Goal: Information Seeking & Learning: Check status

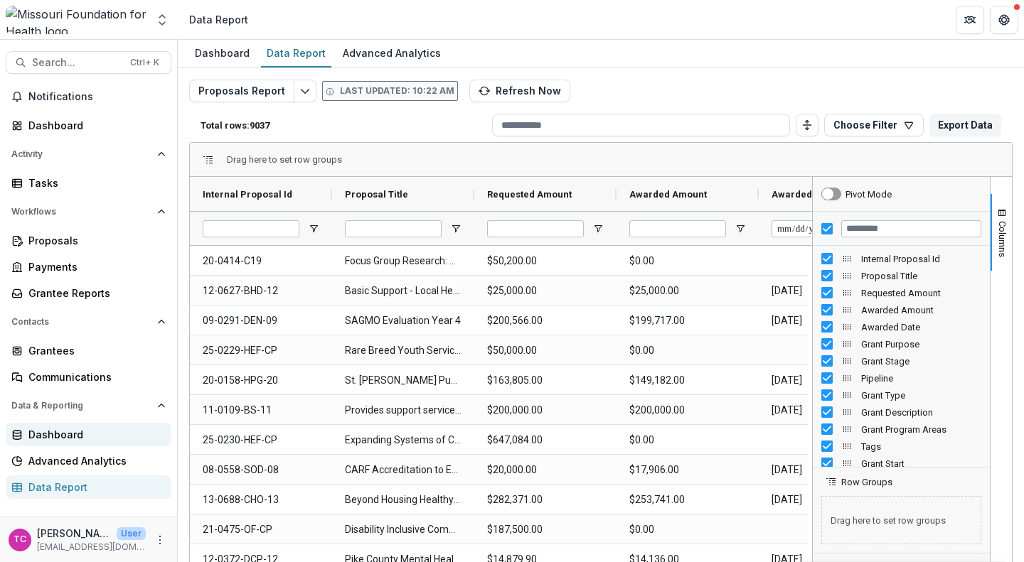
click at [44, 445] on link "Dashboard" at bounding box center [89, 434] width 166 height 23
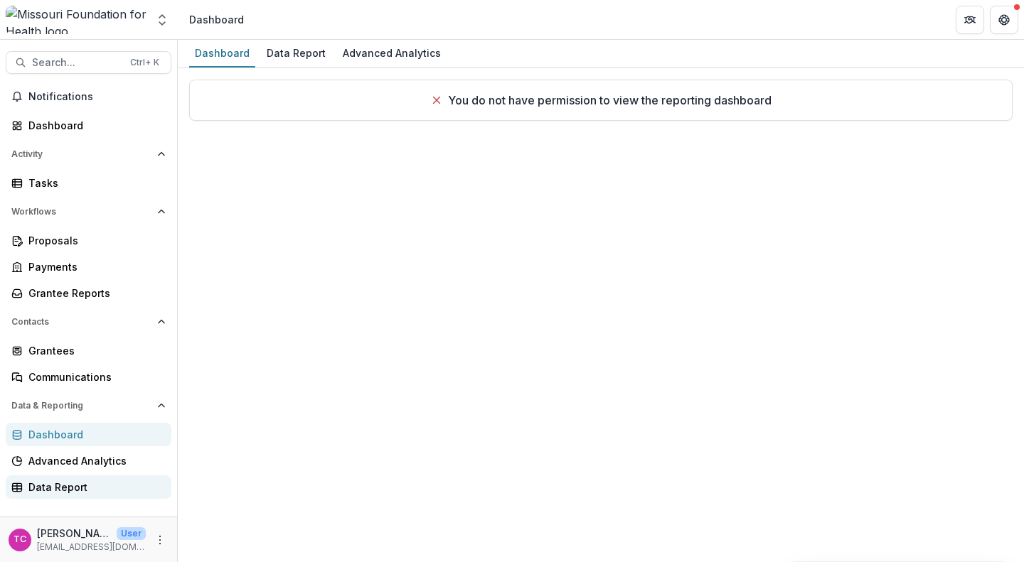
click at [53, 482] on div "Data Report" at bounding box center [93, 487] width 131 height 15
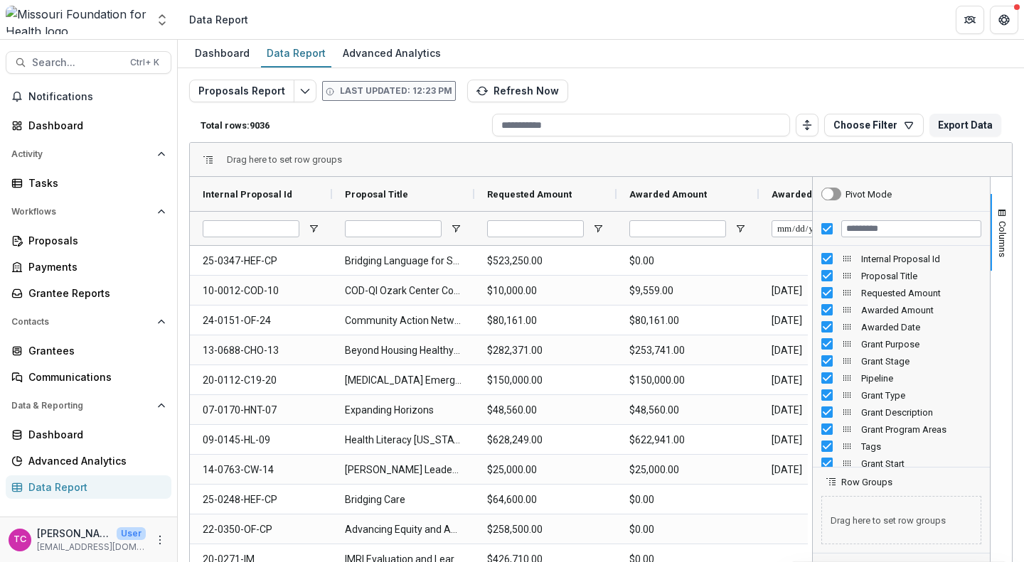
click at [571, 101] on div "Proposals Report Last updated: 12:23 PM Refresh Now Total rows: 9036 Choose Fil…" at bounding box center [600, 343] width 823 height 526
click at [602, 120] on input at bounding box center [641, 125] width 298 height 23
click at [871, 118] on button "Choose Filter" at bounding box center [874, 125] width 100 height 23
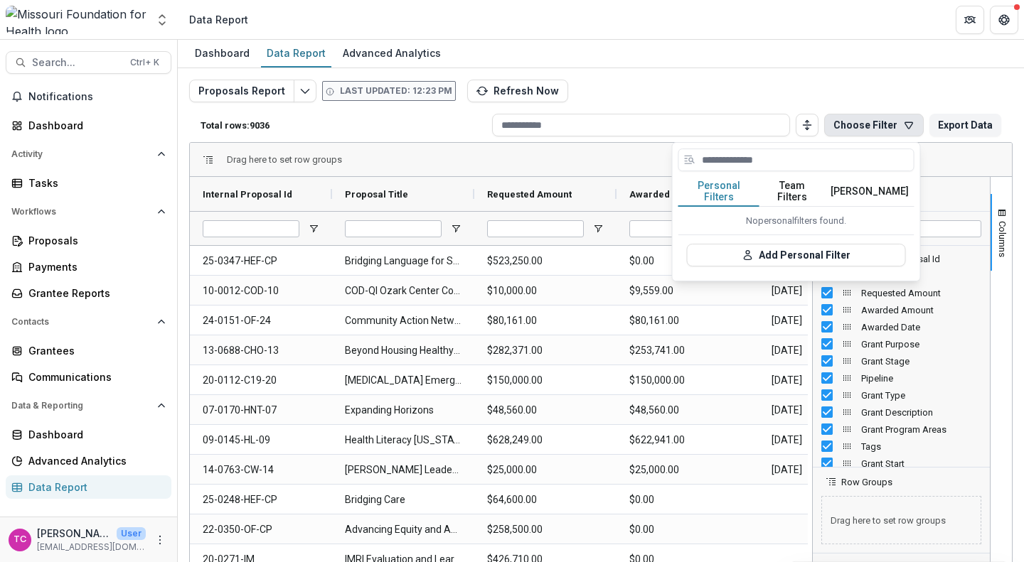
click at [789, 189] on button "Team Filters" at bounding box center [791, 192] width 65 height 30
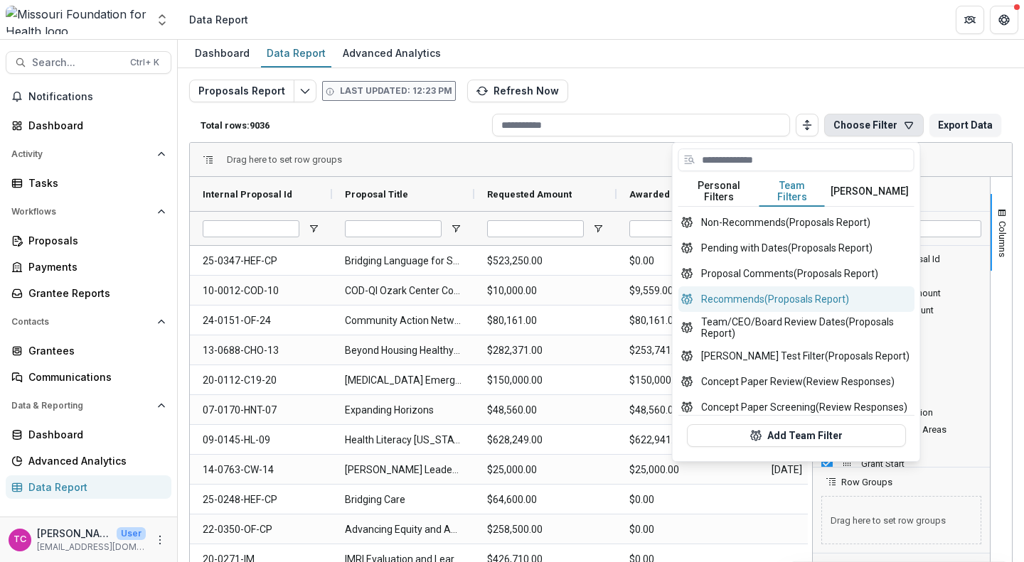
scroll to position [664, 0]
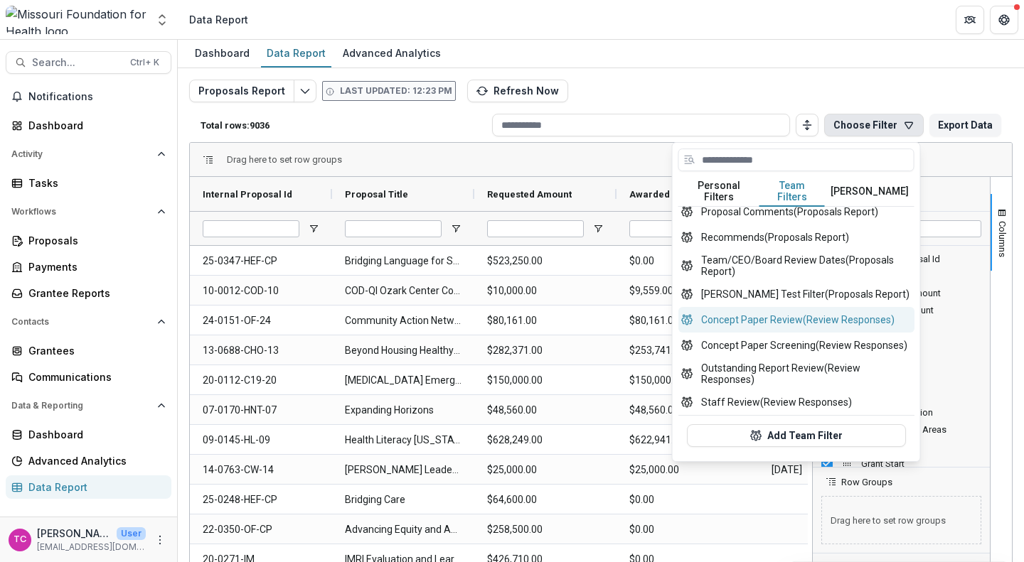
click at [773, 314] on button "Concept Paper Review (Review Responses)" at bounding box center [796, 320] width 236 height 26
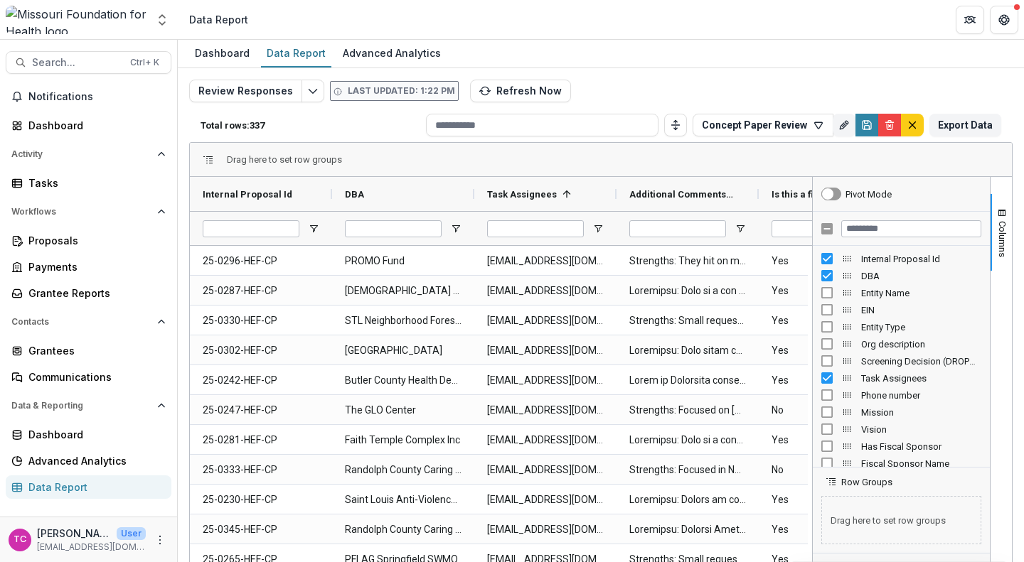
click at [692, 149] on div "Drag here to set row groups" at bounding box center [601, 160] width 822 height 34
click at [684, 80] on div "Review Responses Last updated: 1:22 PM Refresh Now Total rows: 337 Concept Pape…" at bounding box center [600, 343] width 823 height 526
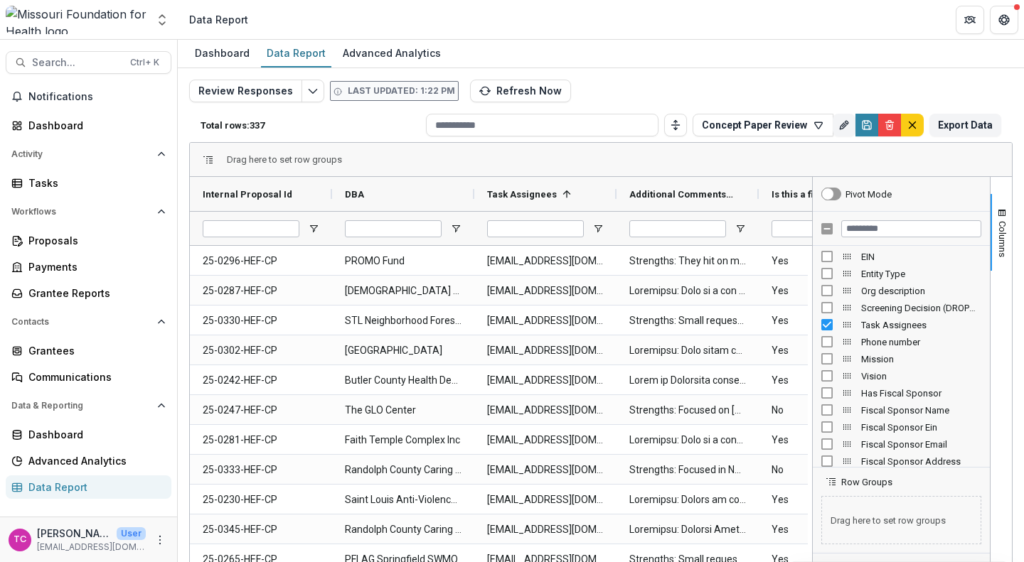
scroll to position [58, 0]
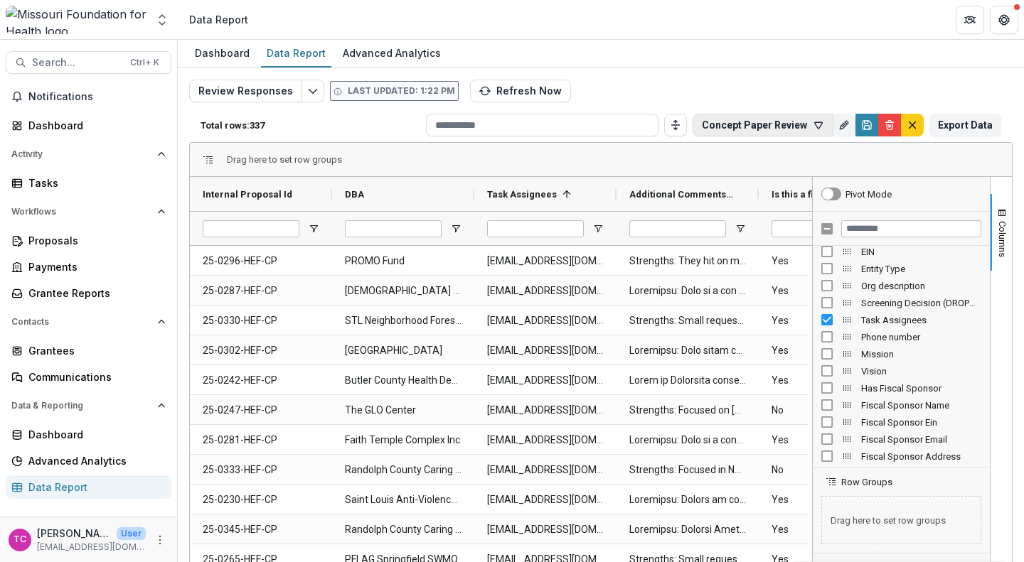
click at [815, 131] on button "Concept Paper Review" at bounding box center [762, 125] width 141 height 23
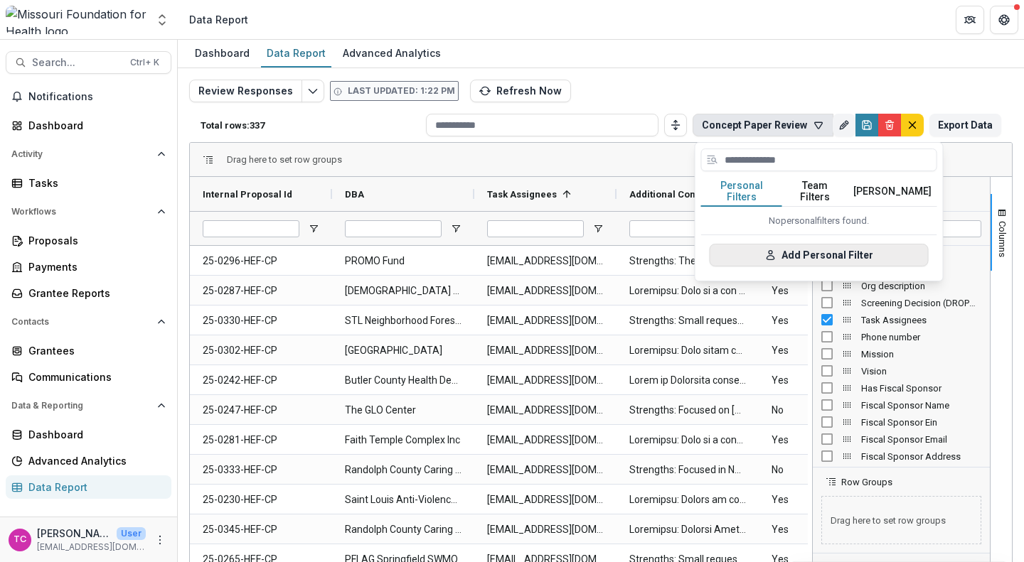
click at [767, 244] on button "Add Personal Filter" at bounding box center [818, 255] width 219 height 23
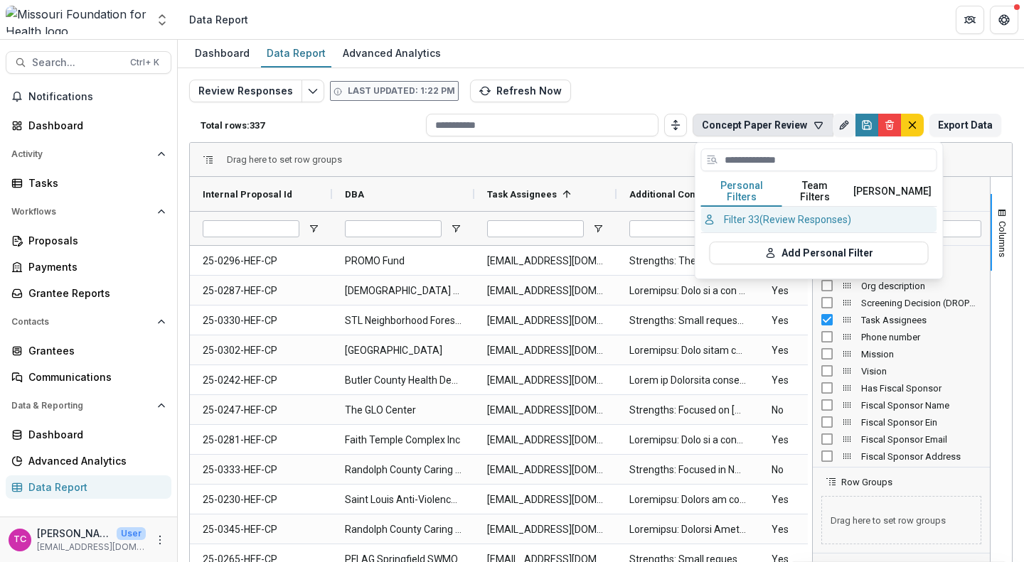
click at [765, 218] on button "Filter 33 (Review Responses)" at bounding box center [819, 220] width 236 height 26
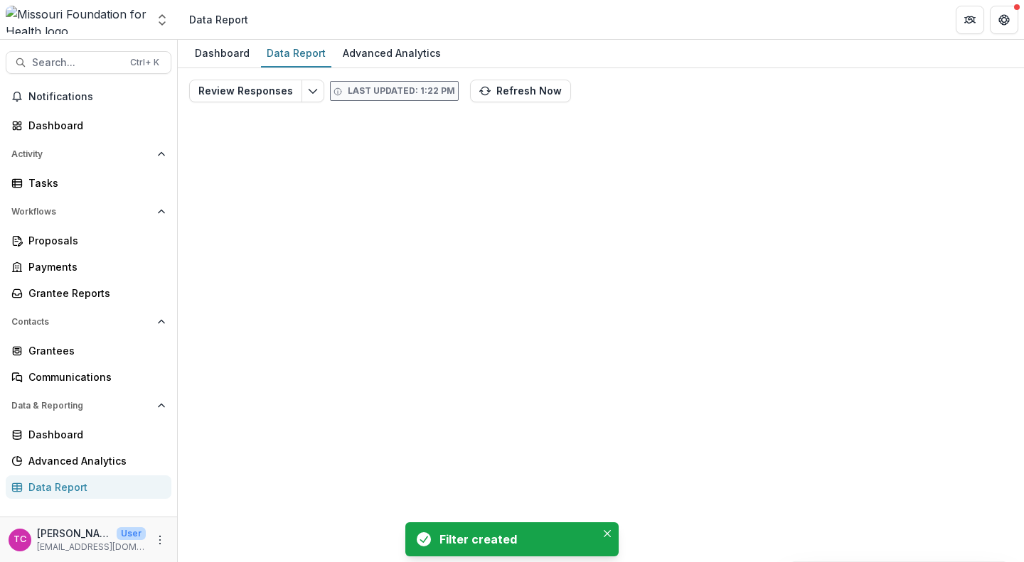
click at [765, 218] on div "Review Responses Last updated: 1:22 PM Refresh Now Total rows: 0 Filter 33 Pers…" at bounding box center [600, 343] width 823 height 526
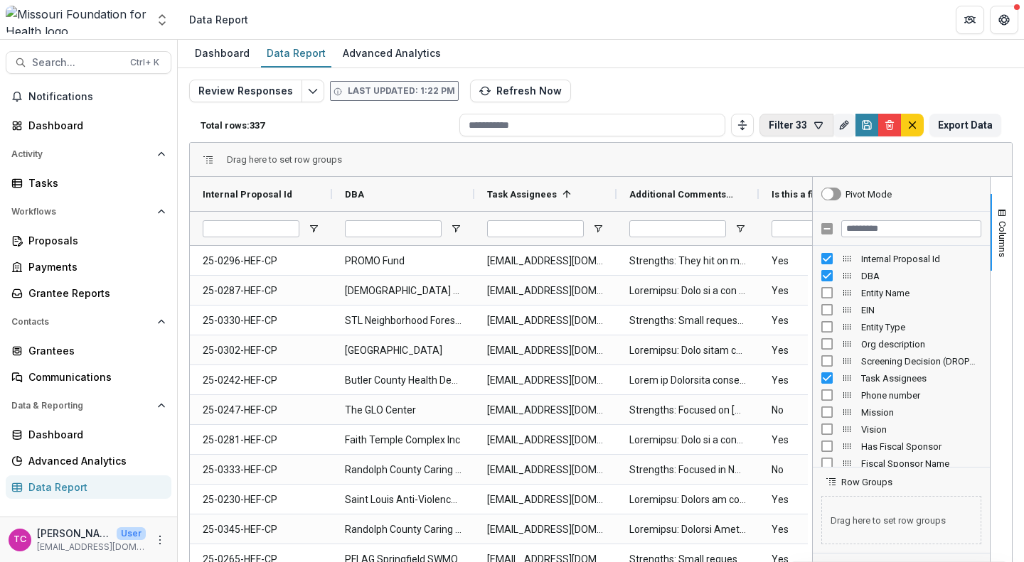
click at [800, 119] on button "Filter 33" at bounding box center [796, 125] width 74 height 23
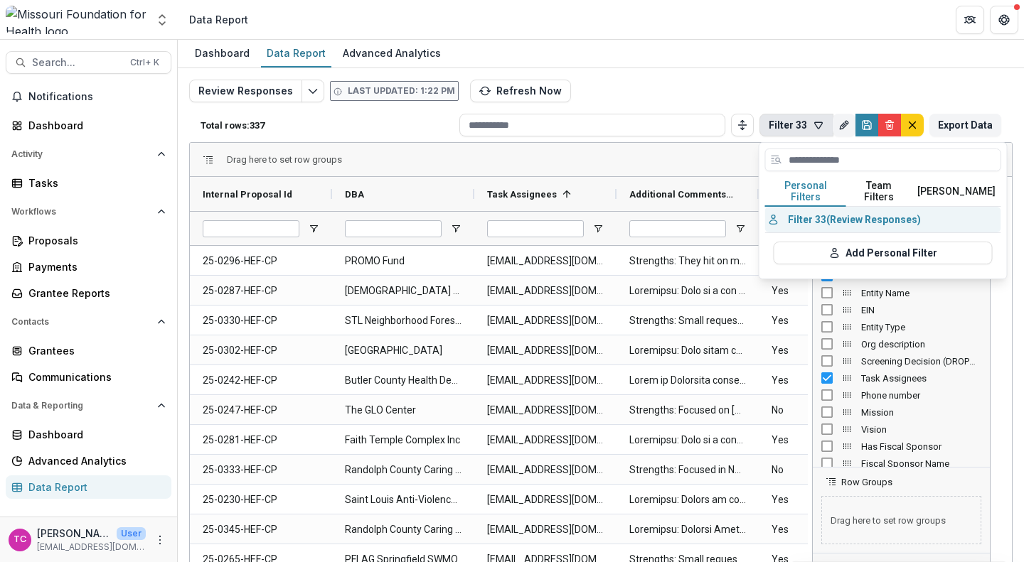
click at [849, 217] on button "Filter 33 (Review Responses)" at bounding box center [883, 220] width 236 height 26
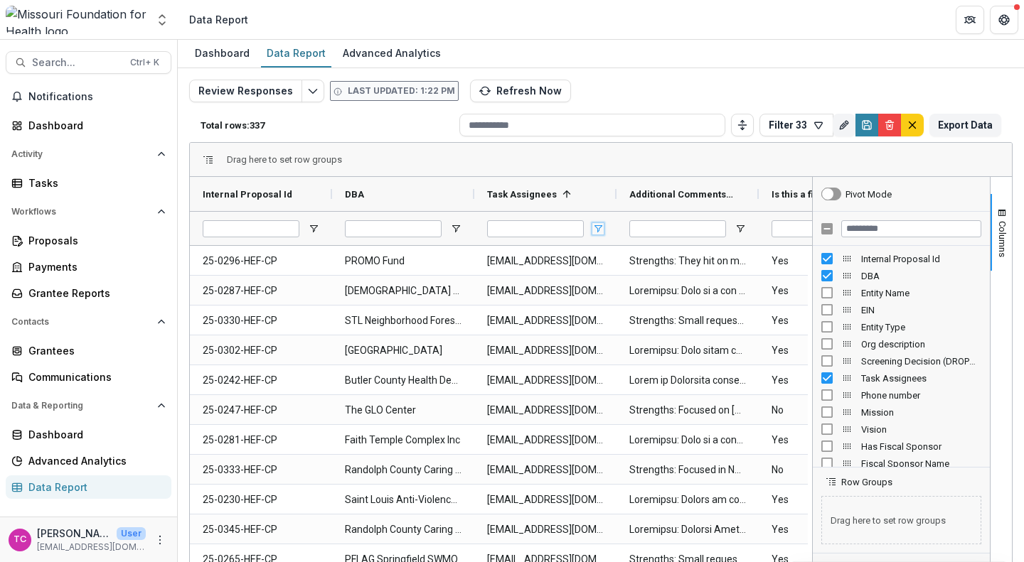
click at [596, 226] on span "Open Filter Menu" at bounding box center [597, 228] width 11 height 11
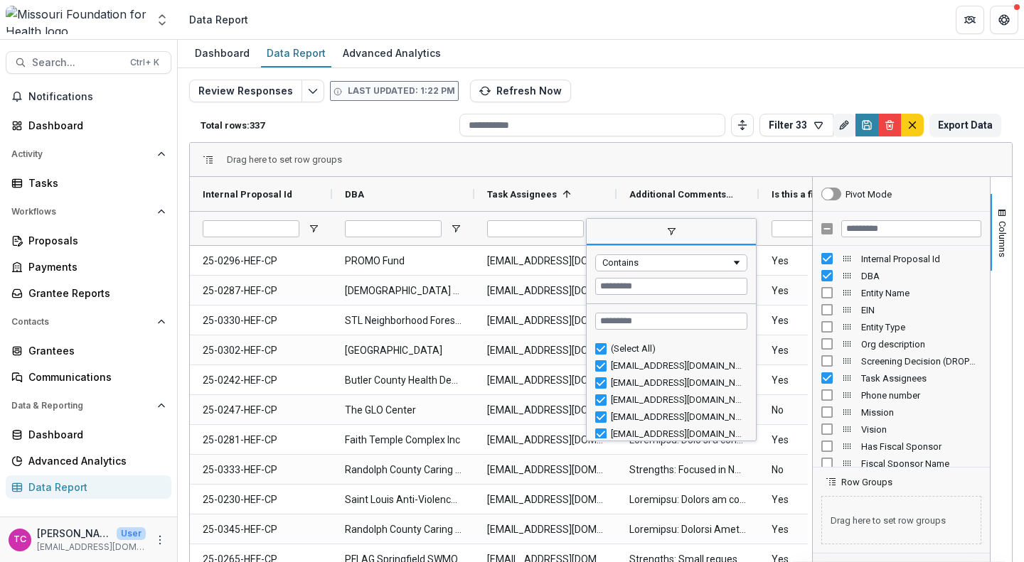
click at [615, 348] on div "(Select All)" at bounding box center [677, 348] width 132 height 11
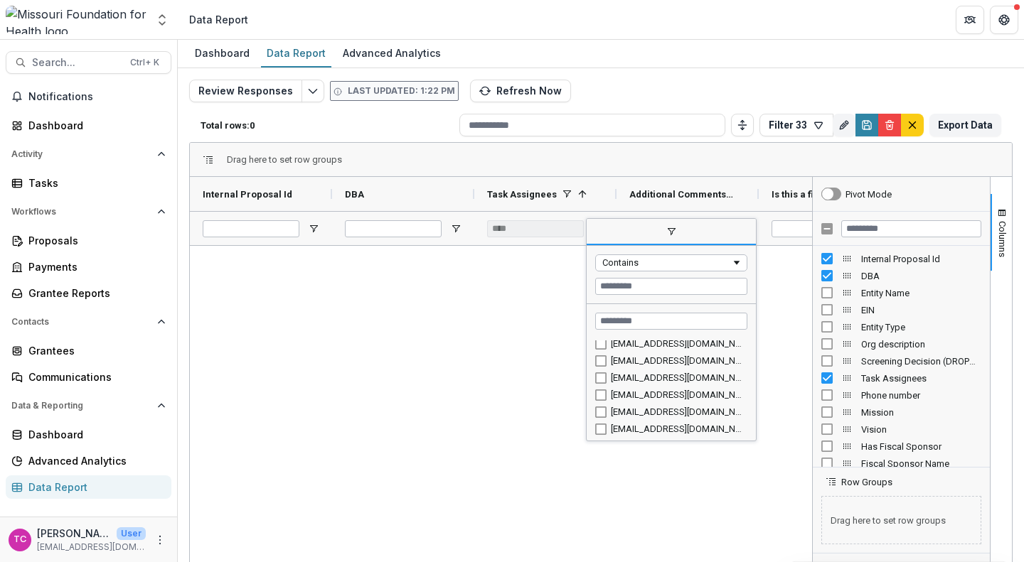
scroll to position [23, 0]
click at [617, 360] on div "[EMAIL_ADDRESS][DOMAIN_NAME]" at bounding box center [677, 360] width 132 height 11
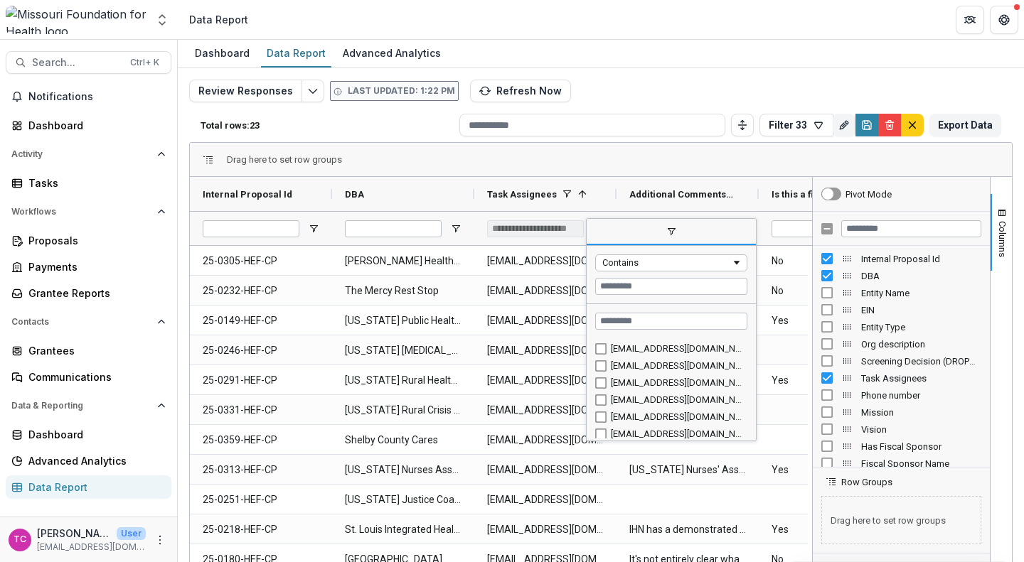
scroll to position [192, 0]
click at [622, 403] on div "[EMAIL_ADDRESS][DOMAIN_NAME]" at bounding box center [671, 395] width 152 height 17
click at [621, 399] on div "[EMAIL_ADDRESS][DOMAIN_NAME]" at bounding box center [677, 395] width 132 height 11
click at [622, 412] on div "[EMAIL_ADDRESS][DOMAIN_NAME]" at bounding box center [677, 412] width 132 height 11
type input "**********"
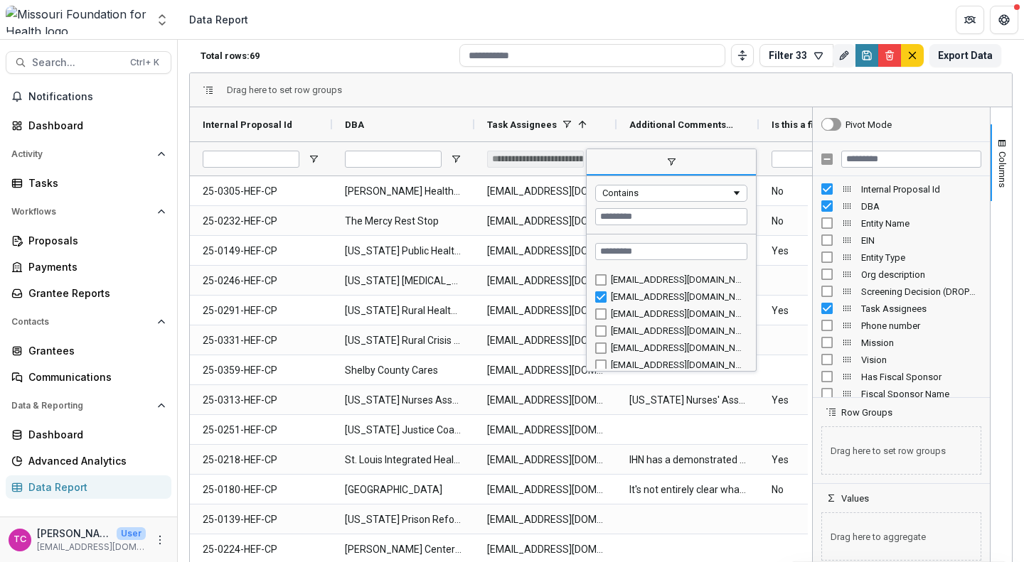
scroll to position [0, 0]
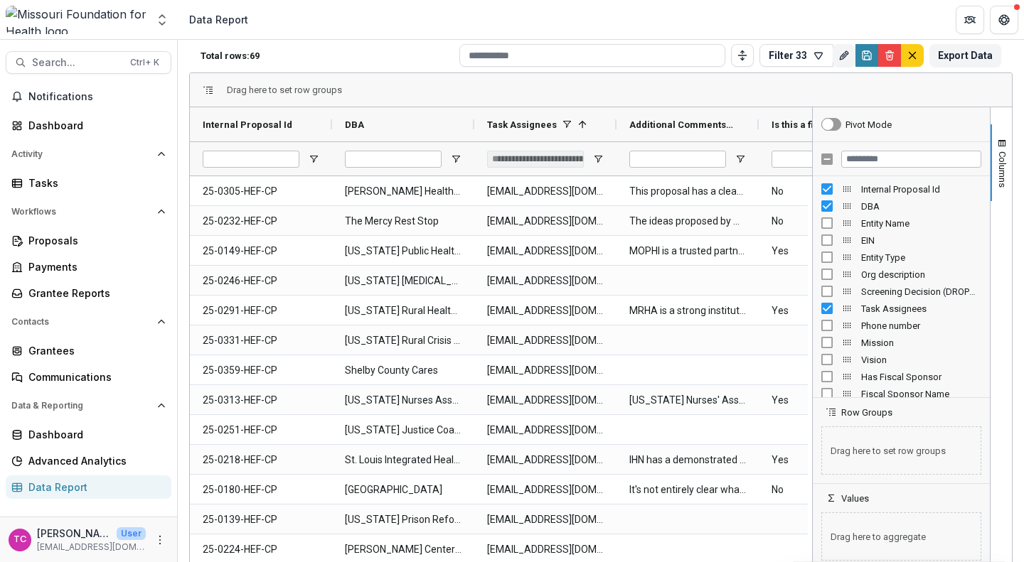
click at [631, 95] on div "Drag here to set row groups" at bounding box center [601, 90] width 822 height 34
click at [876, 127] on div "Pivot Mode" at bounding box center [868, 124] width 46 height 11
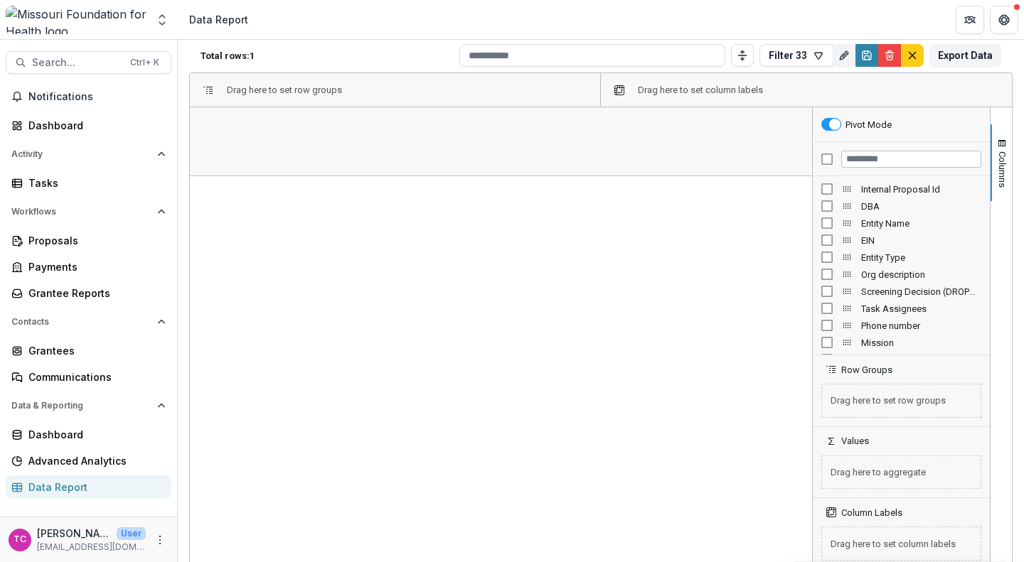
click at [876, 127] on div "Pivot Mode" at bounding box center [868, 124] width 46 height 11
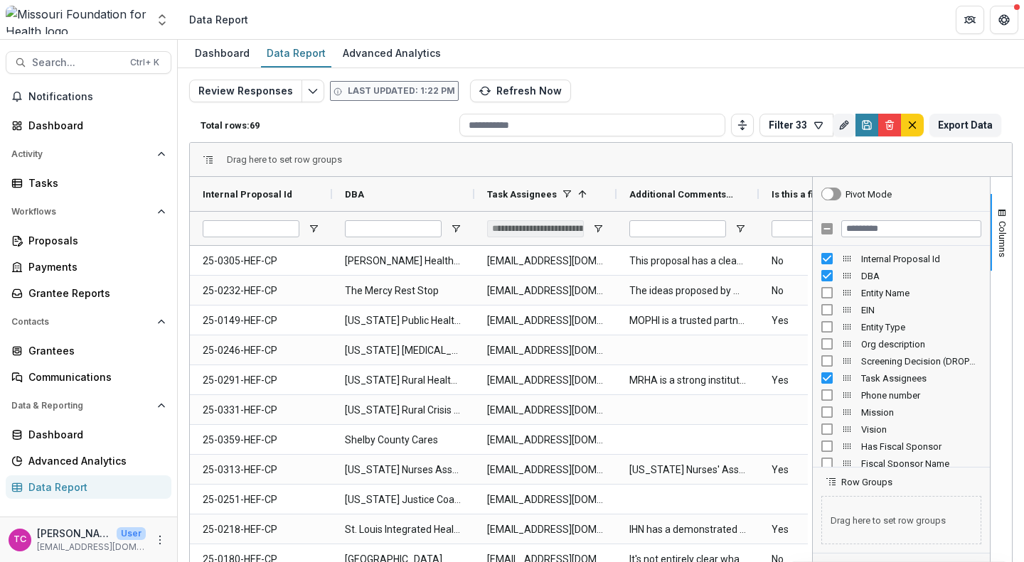
click at [843, 153] on div "Drag here to set row groups" at bounding box center [601, 160] width 822 height 34
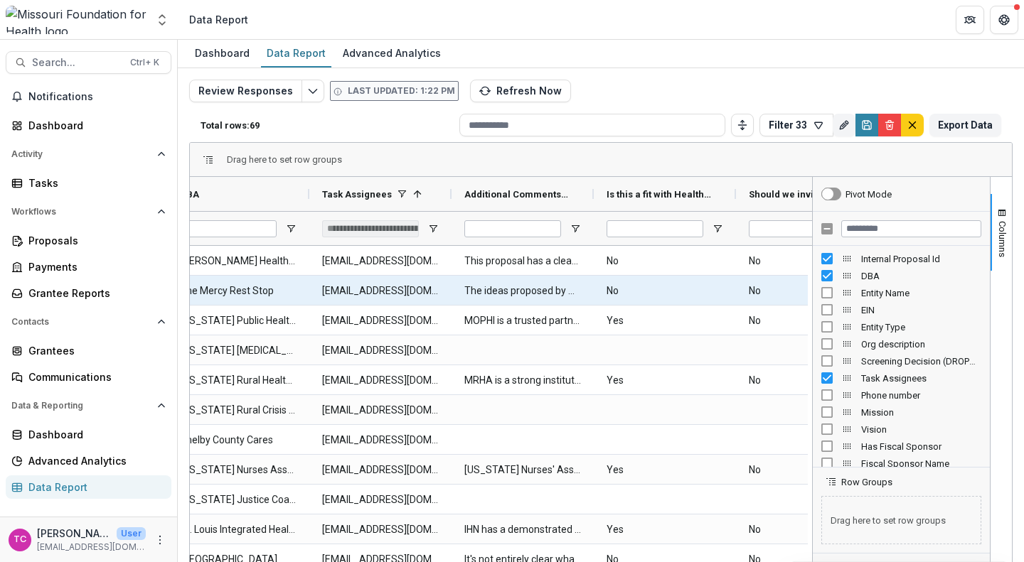
scroll to position [0, 248]
